Goal: Information Seeking & Learning: Learn about a topic

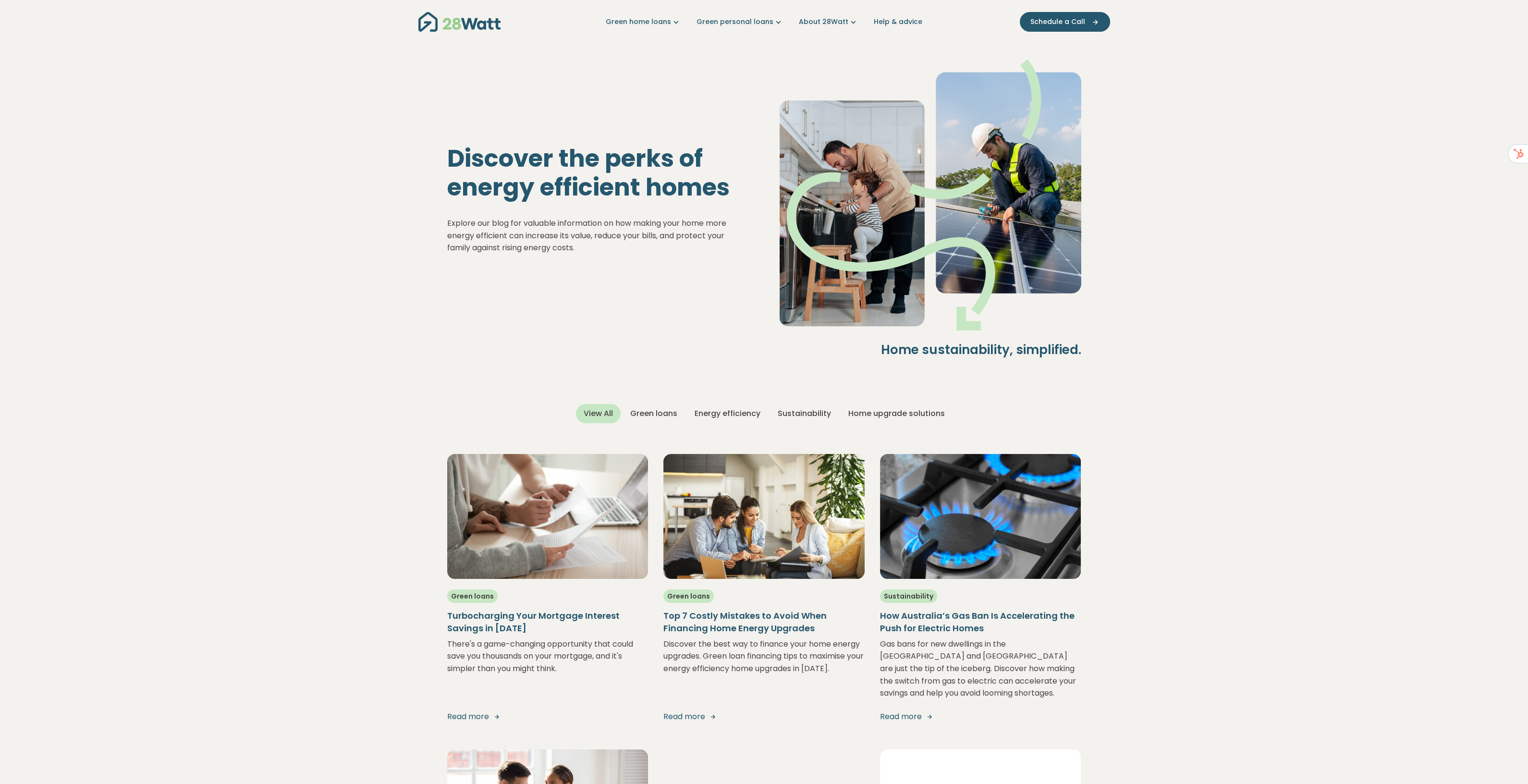
click at [752, 20] on link "Green personal loans" at bounding box center [740, 21] width 87 height 10
click at [740, 72] on link "Learn more" at bounding box center [749, 73] width 113 height 18
